Goal: Communication & Community: Participate in discussion

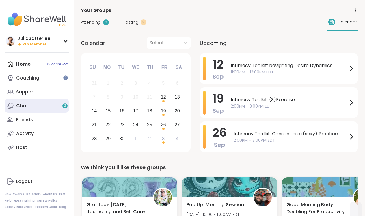
click at [32, 108] on link "Chat 3" at bounding box center [37, 106] width 64 height 14
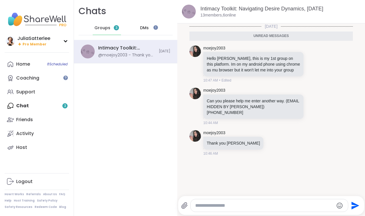
click at [212, 204] on textarea "Type your message" at bounding box center [264, 206] width 138 height 6
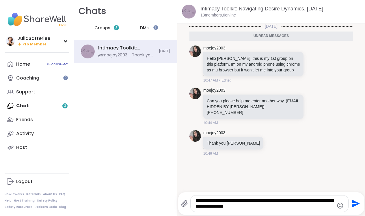
drag, startPoint x: 322, startPoint y: 200, endPoint x: 326, endPoint y: 210, distance: 11.4
click at [326, 210] on div "**********" at bounding box center [270, 203] width 158 height 16
type textarea "**********"
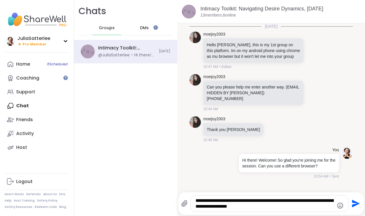
type textarea "**********"
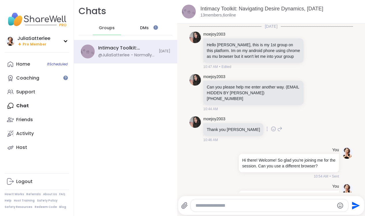
scroll to position [25, 0]
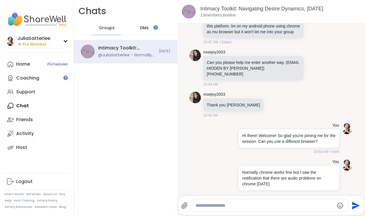
type textarea "*"
type textarea "**********"
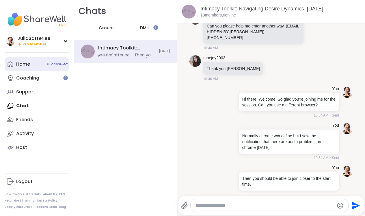
click at [28, 62] on div "Home 8 Scheduled" at bounding box center [23, 64] width 14 height 6
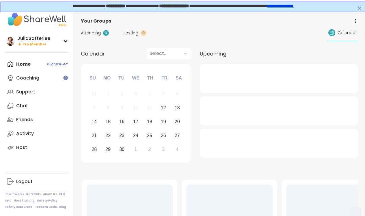
click at [131, 32] on span "Hosting" at bounding box center [131, 33] width 16 height 6
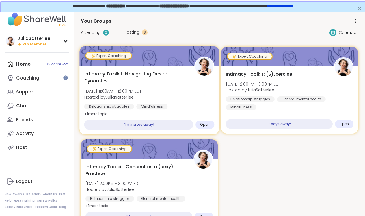
click at [140, 80] on span "Intimacy Toolkit: Navigating Desire Dynamics" at bounding box center [136, 77] width 104 height 14
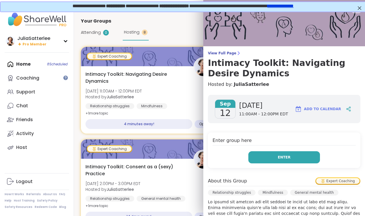
click at [288, 160] on button "Enter" at bounding box center [284, 157] width 72 height 12
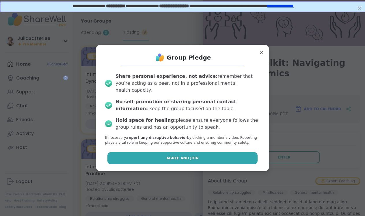
click at [177, 156] on span "Agree and Join" at bounding box center [182, 157] width 32 height 5
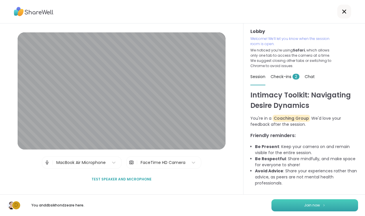
click at [314, 203] on span "Join now" at bounding box center [312, 205] width 16 height 5
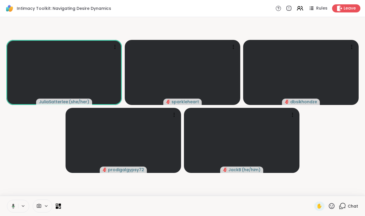
click at [349, 206] on span "Chat" at bounding box center [353, 206] width 10 height 6
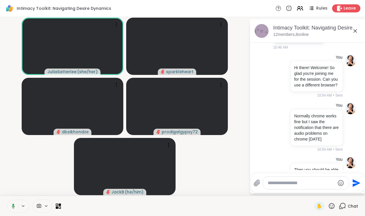
scroll to position [178, 0]
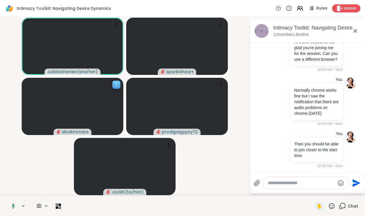
click at [116, 88] on div at bounding box center [116, 85] width 8 height 8
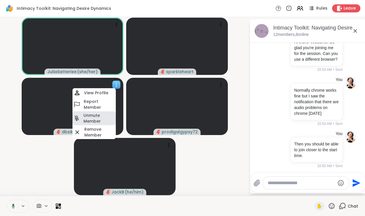
click at [96, 118] on h4 "Unmute Member" at bounding box center [99, 118] width 31 height 12
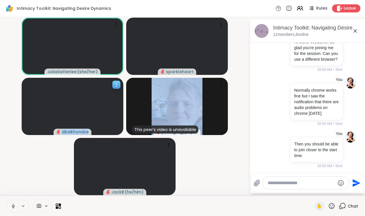
drag, startPoint x: 115, startPoint y: 87, endPoint x: 88, endPoint y: 101, distance: 30.5
click at [88, 101] on div "dbsikhondze" at bounding box center [73, 106] width 102 height 57
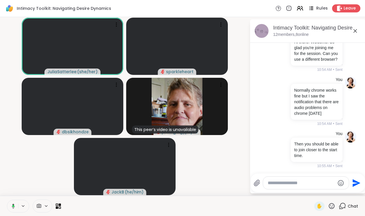
click at [322, 9] on span "Rules" at bounding box center [322, 8] width 12 height 6
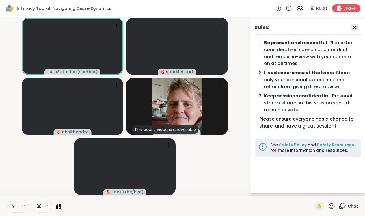
click at [355, 25] on icon at bounding box center [354, 27] width 7 height 7
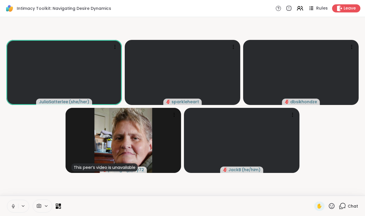
click at [321, 9] on span "Rules" at bounding box center [322, 8] width 12 height 6
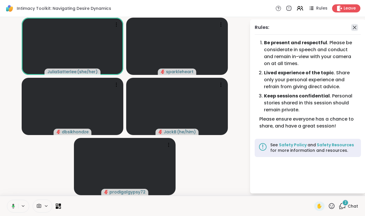
click at [357, 31] on icon at bounding box center [354, 27] width 7 height 7
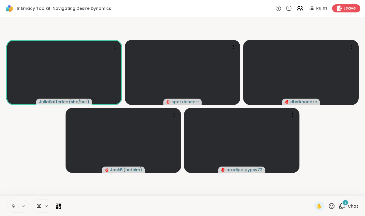
click at [352, 204] on span "Chat" at bounding box center [353, 206] width 10 height 6
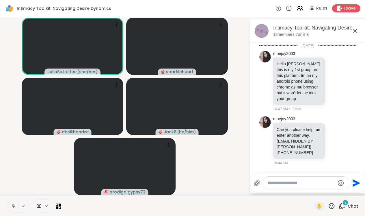
scroll to position [278, 0]
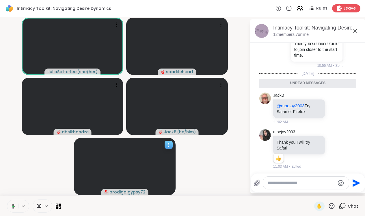
click at [168, 144] on icon at bounding box center [169, 145] width 6 height 6
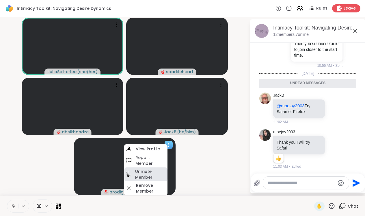
click at [145, 171] on h4 "Unmute Member" at bounding box center [150, 174] width 31 height 12
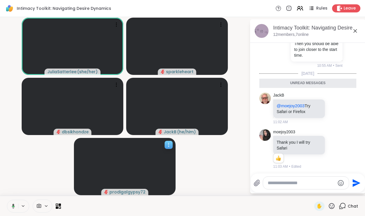
click at [171, 145] on icon at bounding box center [169, 145] width 6 height 6
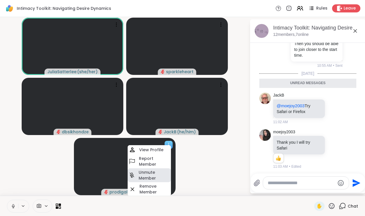
click at [146, 175] on h4 "Unmute Member" at bounding box center [154, 175] width 31 height 12
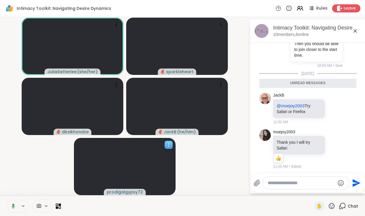
click at [168, 142] on icon at bounding box center [169, 145] width 6 height 6
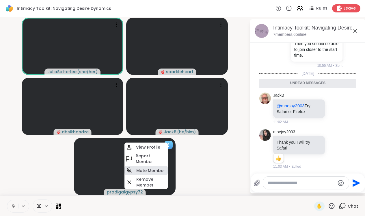
click at [147, 171] on h4 "Mute Member" at bounding box center [150, 171] width 29 height 6
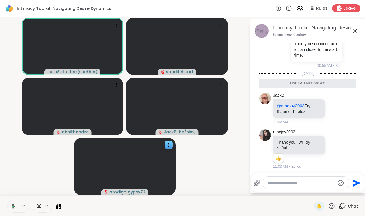
click at [208, 170] on video-player-container "JuliaSatterlee ( she/her ) sparkleheart dbsikhondze JackB ( he/him ) prodigalgy…" at bounding box center [124, 106] width 243 height 174
click at [356, 31] on icon at bounding box center [355, 30] width 7 height 7
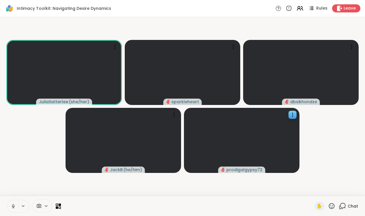
click at [351, 208] on span "Chat" at bounding box center [353, 206] width 10 height 6
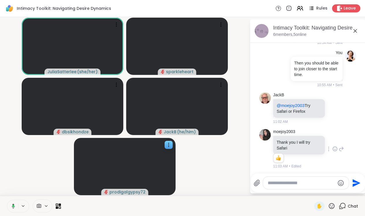
scroll to position [255, 0]
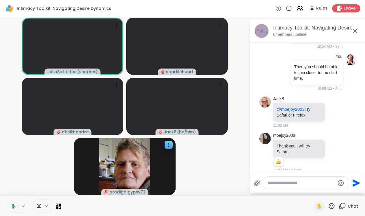
click at [278, 184] on textarea "Type your message" at bounding box center [301, 183] width 67 height 6
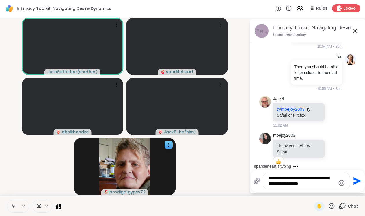
type textarea "**********"
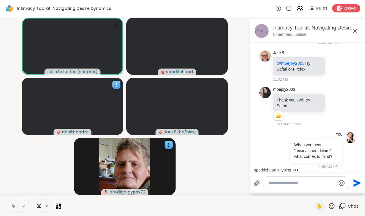
scroll to position [332, 0]
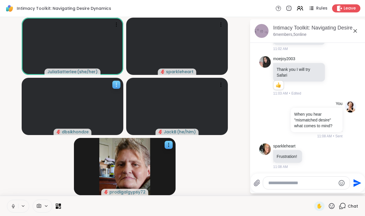
click at [114, 85] on icon at bounding box center [117, 85] width 6 height 6
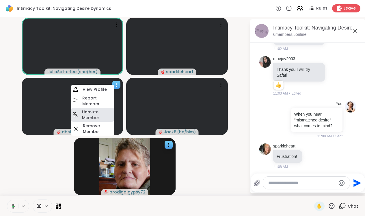
click at [102, 113] on h4 "Unmute Member" at bounding box center [97, 115] width 31 height 12
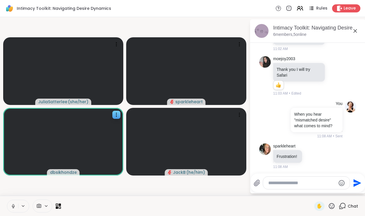
click at [277, 186] on div at bounding box center [306, 183] width 87 height 12
click at [277, 184] on textarea "Type your message" at bounding box center [301, 183] width 67 height 6
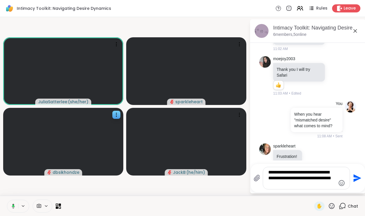
type textarea "**********"
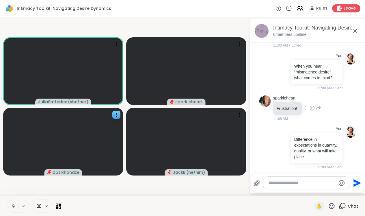
scroll to position [450, 0]
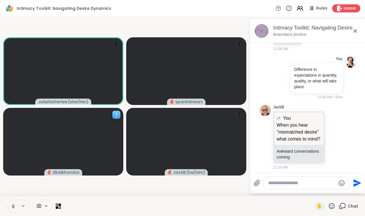
click at [116, 112] on icon at bounding box center [117, 115] width 6 height 6
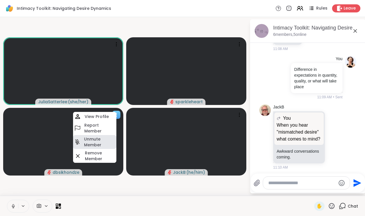
click at [99, 144] on h4 "Unmute Member" at bounding box center [99, 142] width 31 height 12
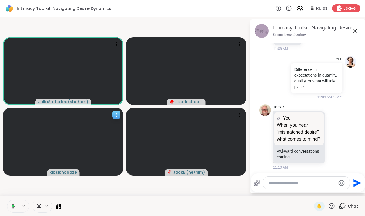
click at [117, 112] on icon at bounding box center [117, 115] width 6 height 6
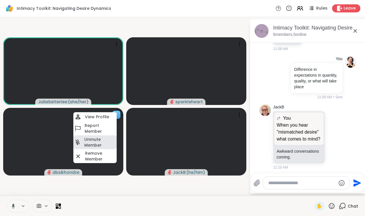
click at [91, 144] on h4 "Unmute Member" at bounding box center [99, 142] width 31 height 12
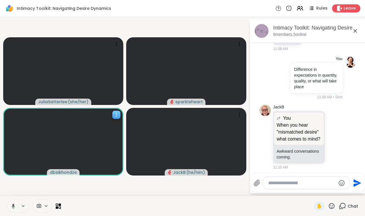
click at [119, 116] on icon at bounding box center [117, 115] width 6 height 6
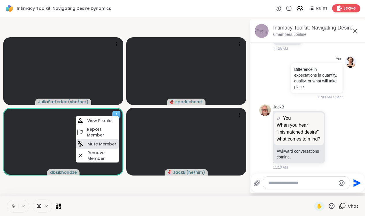
click at [102, 146] on h4 "Mute Member" at bounding box center [102, 144] width 29 height 6
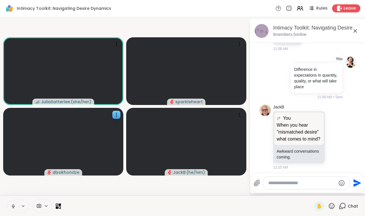
click at [292, 181] on textarea "Type your message" at bounding box center [301, 183] width 67 height 6
type textarea "*"
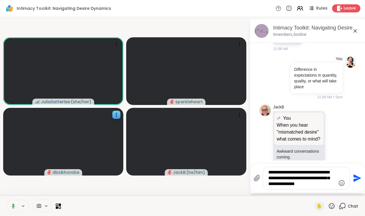
type textarea "**********"
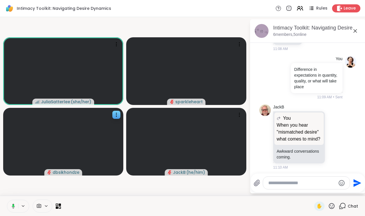
scroll to position [498, 0]
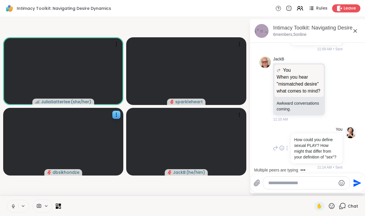
click at [322, 154] on p "How could you define sexual PLAY? How might that differ from your definition of…" at bounding box center [316, 148] width 45 height 23
copy p "How could you define sexual PLAY? How might that differ from your definition of…"
click at [265, 132] on div "You How could you define sexual PLAY? How might that differ from your definitio…" at bounding box center [307, 148] width 97 height 48
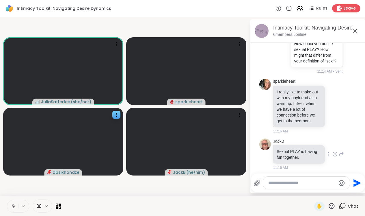
scroll to position [602, 0]
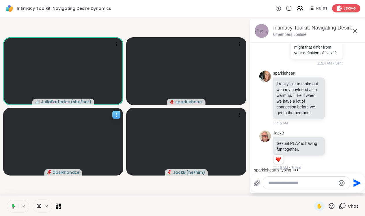
click at [114, 113] on icon at bounding box center [117, 115] width 6 height 6
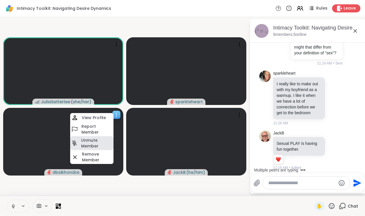
click at [97, 140] on h4 "Unmute Member" at bounding box center [96, 143] width 31 height 12
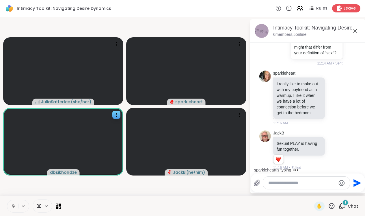
scroll to position [632, 0]
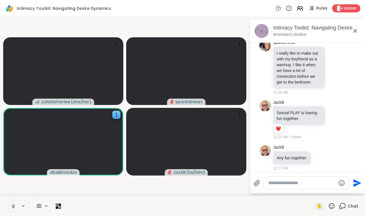
click at [288, 185] on textarea "Type your message" at bounding box center [301, 183] width 67 height 6
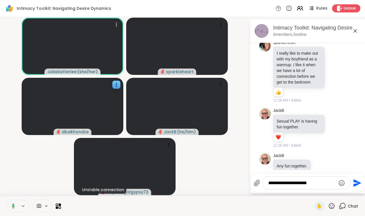
type textarea "**********"
click at [297, 177] on div "**********" at bounding box center [306, 183] width 87 height 12
click at [294, 179] on div "**********" at bounding box center [306, 183] width 87 height 12
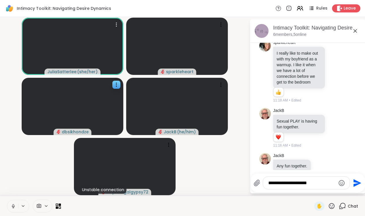
click at [289, 180] on textarea "**********" at bounding box center [301, 183] width 67 height 6
click at [289, 181] on textarea "**********" at bounding box center [301, 183] width 67 height 6
type textarea "**********"
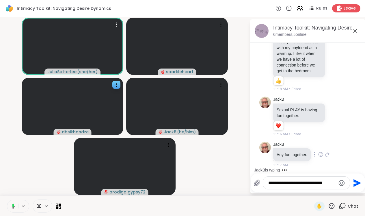
scroll to position [671, 0]
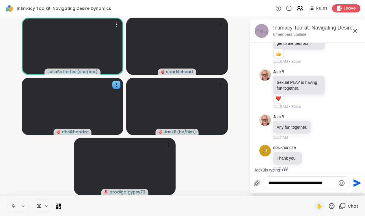
click at [287, 184] on textarea "**********" at bounding box center [301, 183] width 67 height 6
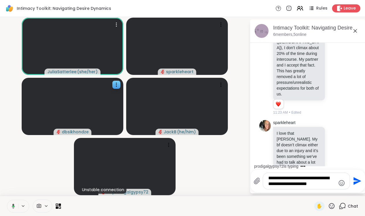
scroll to position [0, 0]
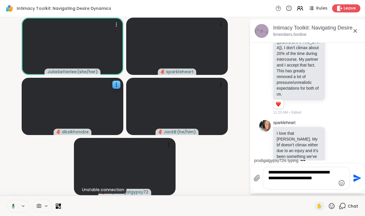
type textarea "**********"
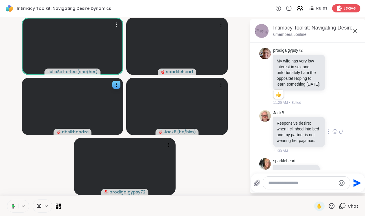
scroll to position [1085, 0]
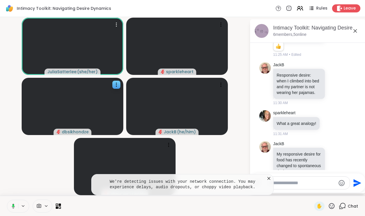
click at [269, 178] on icon at bounding box center [269, 178] width 6 height 6
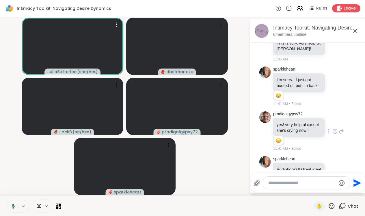
scroll to position [1322, 0]
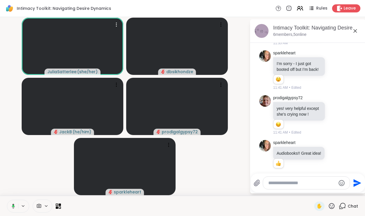
click at [285, 189] on div at bounding box center [306, 183] width 87 height 12
click at [282, 185] on textarea "Type your message" at bounding box center [301, 183] width 67 height 6
type textarea "**********"
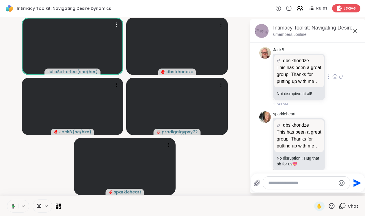
scroll to position [1860, 0]
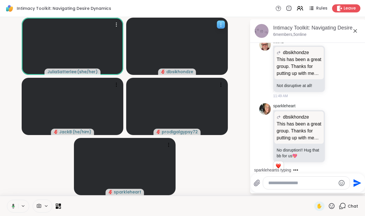
click at [219, 25] on icon at bounding box center [221, 25] width 6 height 6
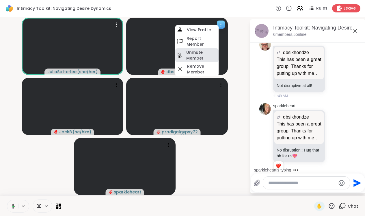
click at [192, 57] on h4 "Unmute Member" at bounding box center [201, 55] width 31 height 12
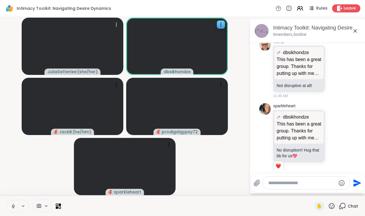
click at [258, 182] on icon at bounding box center [257, 182] width 7 height 7
click at [0, 0] on input "file" at bounding box center [0, 0] width 0 height 0
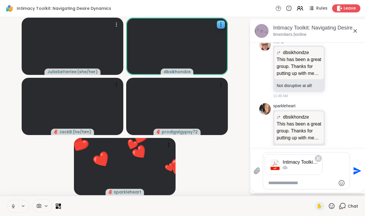
click at [355, 169] on icon "Send" at bounding box center [358, 171] width 8 height 8
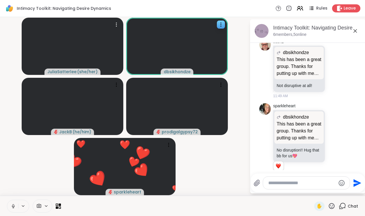
scroll to position [1900, 0]
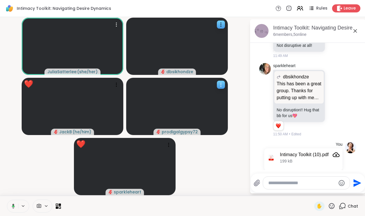
click at [221, 84] on icon at bounding box center [221, 85] width 6 height 6
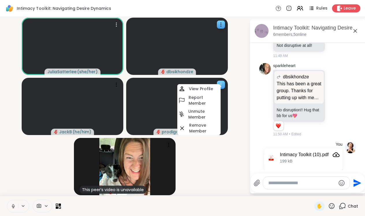
click at [186, 116] on div "Unmute Member" at bounding box center [198, 114] width 43 height 14
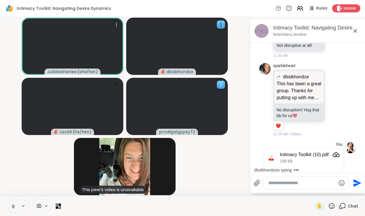
click at [220, 86] on icon at bounding box center [221, 85] width 6 height 6
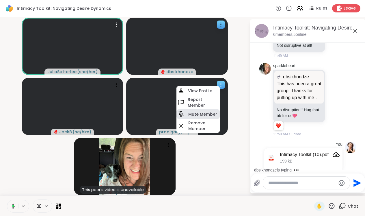
click at [200, 112] on h4 "Mute Member" at bounding box center [202, 114] width 29 height 6
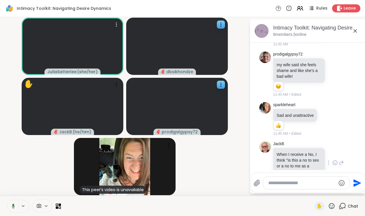
scroll to position [1597, 0]
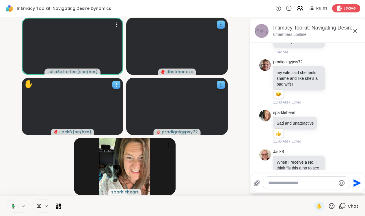
click at [117, 83] on icon at bounding box center [116, 83] width 1 height 1
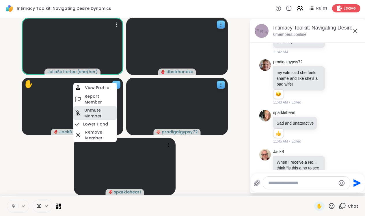
click at [103, 116] on h4 "Unmute Member" at bounding box center [99, 113] width 31 height 12
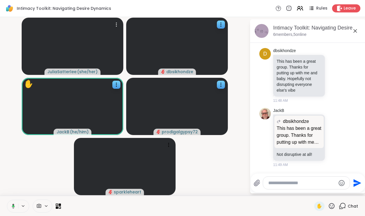
scroll to position [1931, 0]
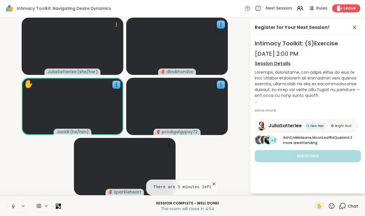
click at [214, 183] on icon at bounding box center [214, 184] width 6 height 6
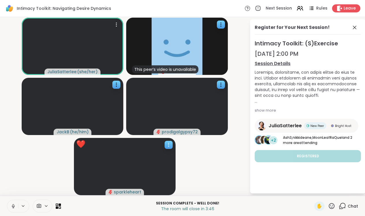
click at [170, 143] on icon at bounding box center [169, 145] width 6 height 6
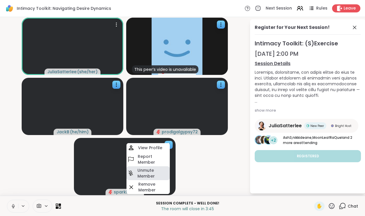
click at [151, 172] on h4 "Unmute Member" at bounding box center [153, 173] width 31 height 12
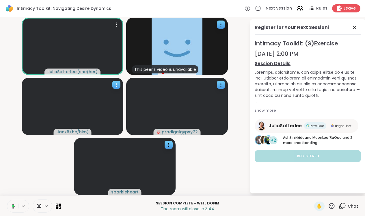
click at [118, 89] on video at bounding box center [73, 106] width 102 height 57
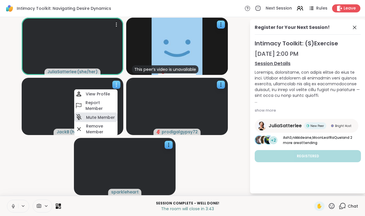
click at [104, 116] on h4 "Mute Member" at bounding box center [100, 117] width 29 height 6
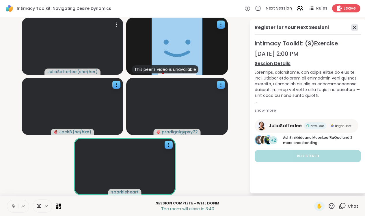
click at [355, 28] on icon at bounding box center [354, 27] width 7 height 7
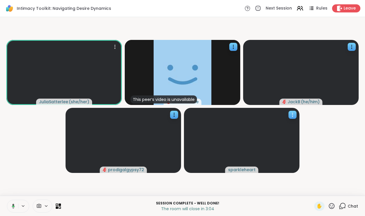
click at [293, 115] on icon at bounding box center [293, 115] width 6 height 6
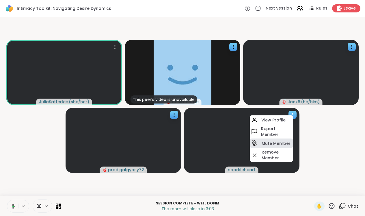
click at [274, 141] on h4 "Mute Member" at bounding box center [276, 143] width 29 height 6
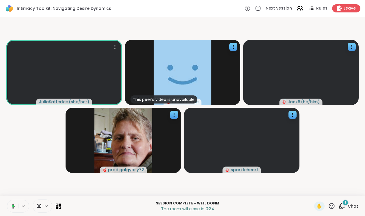
click at [346, 203] on span "1" at bounding box center [345, 202] width 1 height 5
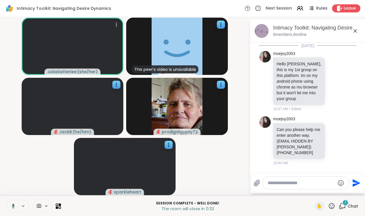
scroll to position [1998, 0]
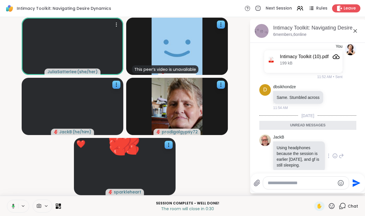
click at [335, 153] on icon at bounding box center [335, 156] width 5 height 6
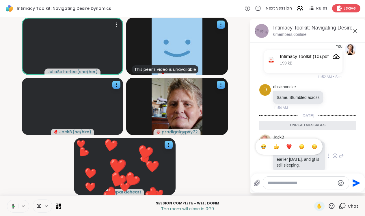
click at [290, 144] on div "Select Reaction: Heart" at bounding box center [289, 146] width 5 height 5
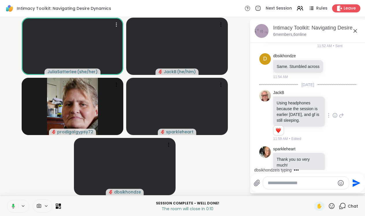
scroll to position [2060, 0]
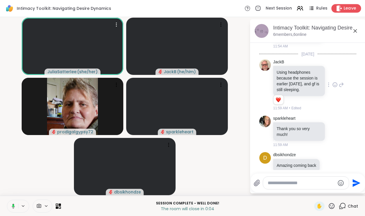
click at [344, 10] on div "Leave" at bounding box center [347, 8] width 30 height 8
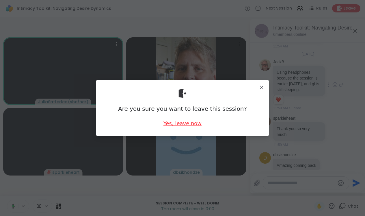
click at [186, 124] on div "Yes, leave now" at bounding box center [183, 123] width 38 height 7
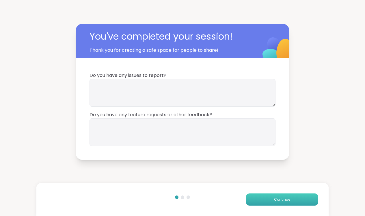
click at [281, 200] on span "Continue" at bounding box center [282, 199] width 16 height 5
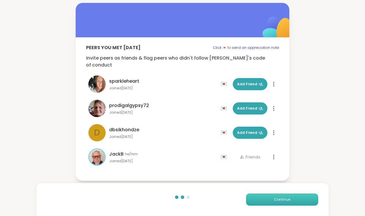
click at [277, 203] on button "Continue" at bounding box center [282, 199] width 72 height 12
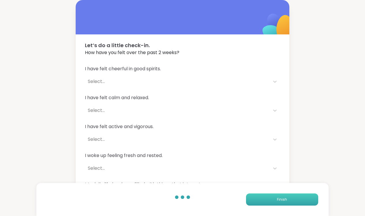
click at [277, 203] on button "Finish" at bounding box center [282, 199] width 72 height 12
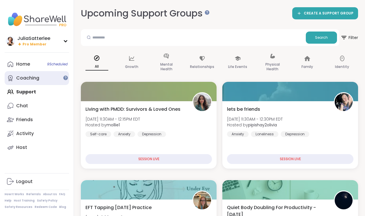
click at [38, 79] on div "Coaching" at bounding box center [27, 78] width 23 height 6
